Goal: Task Accomplishment & Management: Manage account settings

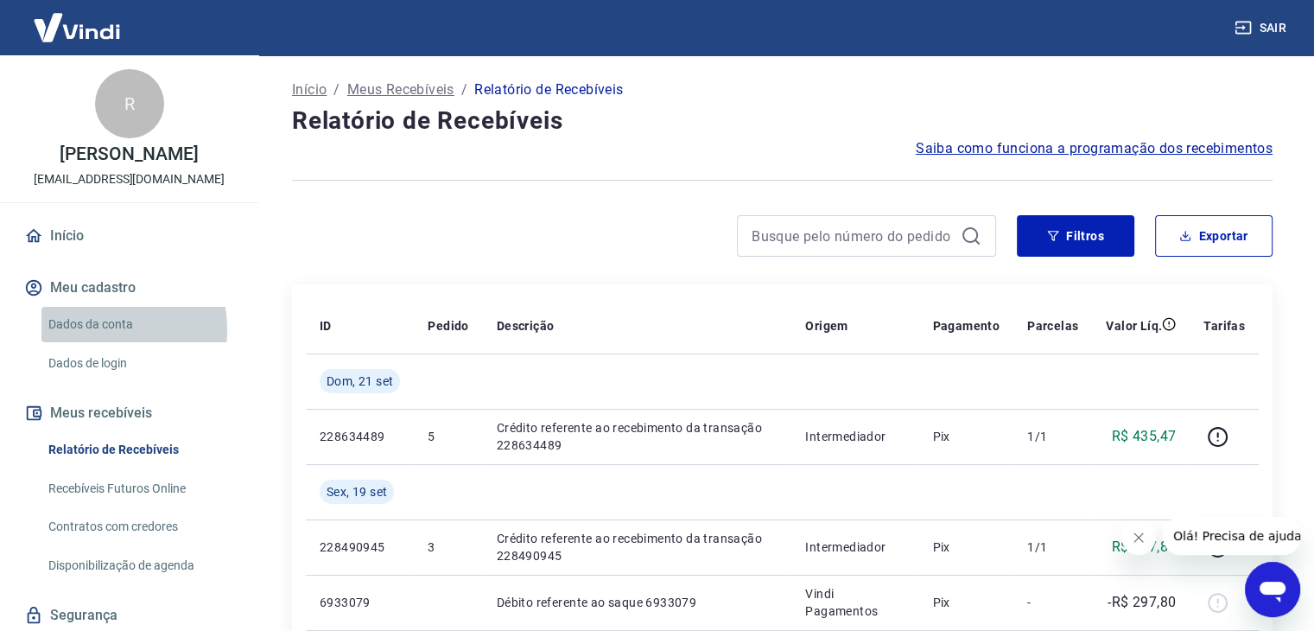
click at [90, 342] on link "Dados da conta" at bounding box center [139, 324] width 196 height 35
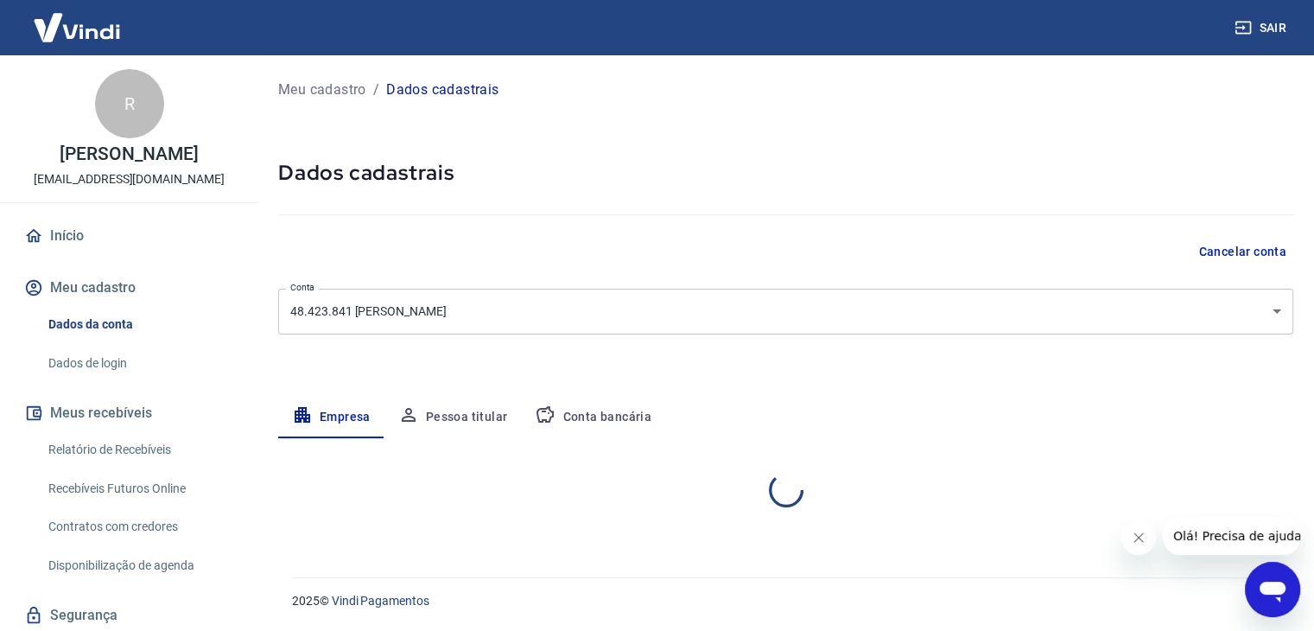
select select "SP"
select select "business"
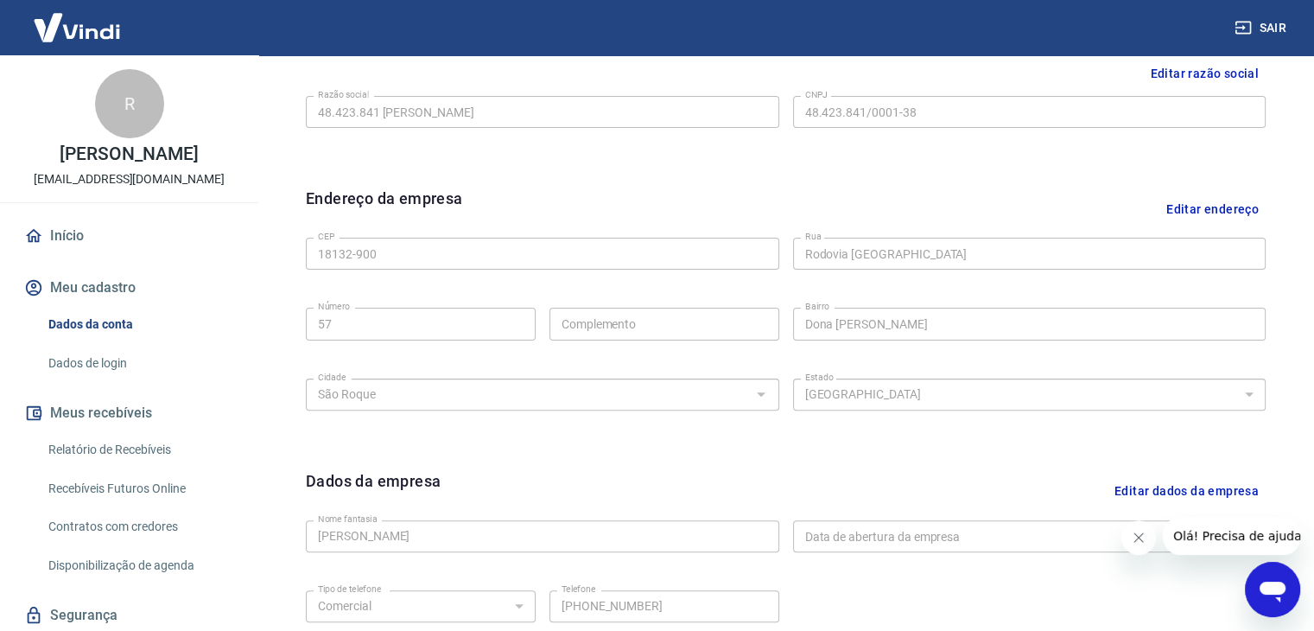
scroll to position [270, 0]
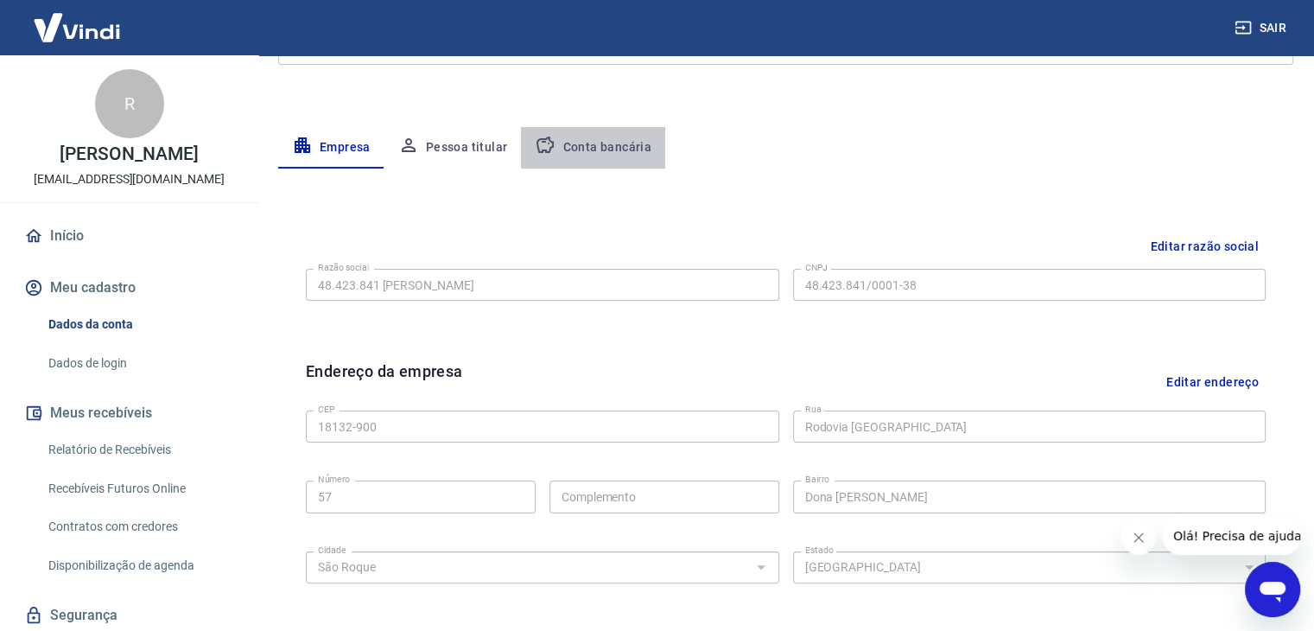
click at [610, 146] on button "Conta bancária" at bounding box center [593, 147] width 144 height 41
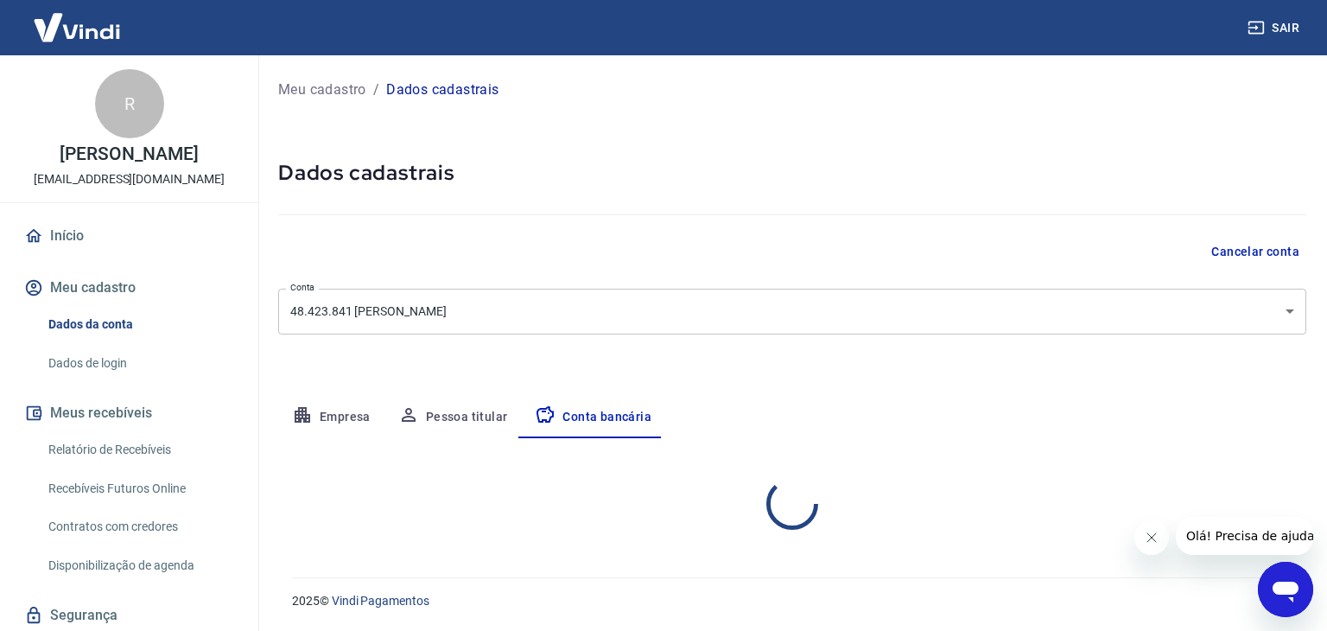
select select "1"
